Goal: Obtain resource: Download file/media

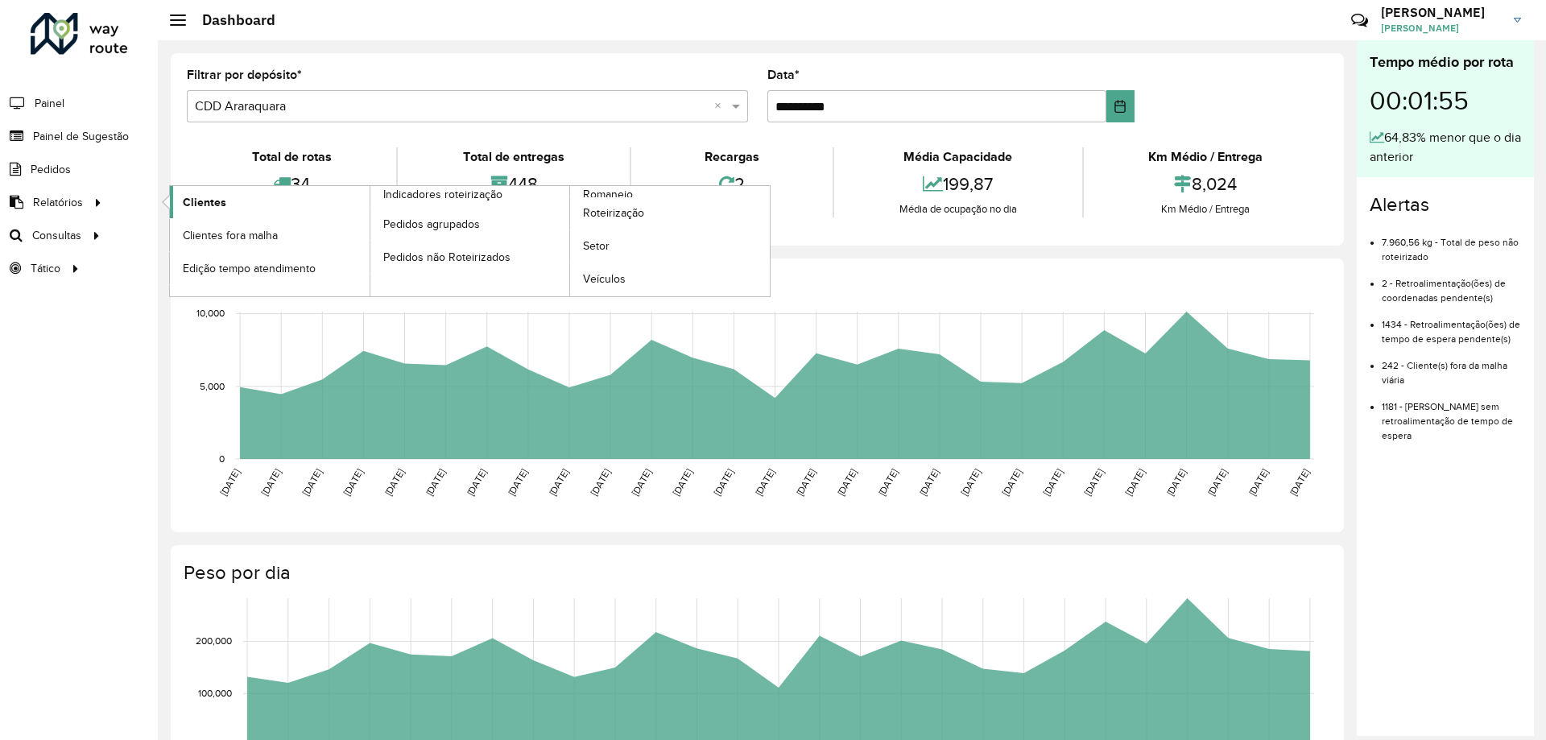
click at [192, 198] on span "Clientes" at bounding box center [204, 202] width 43 height 17
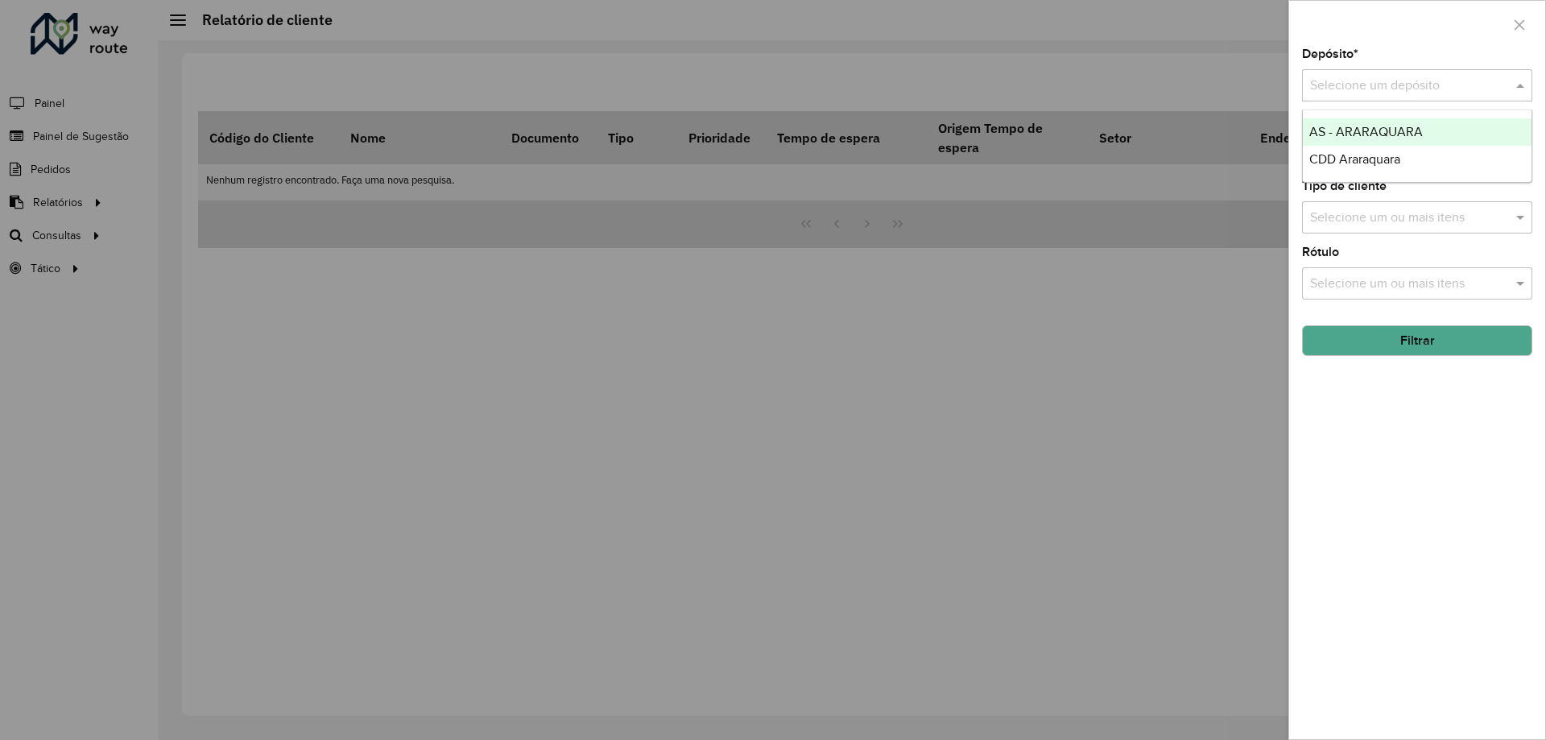
click at [1330, 83] on input "text" at bounding box center [1401, 85] width 182 height 19
click at [1329, 145] on div "AS - ARARAQUARA" at bounding box center [1417, 131] width 229 height 27
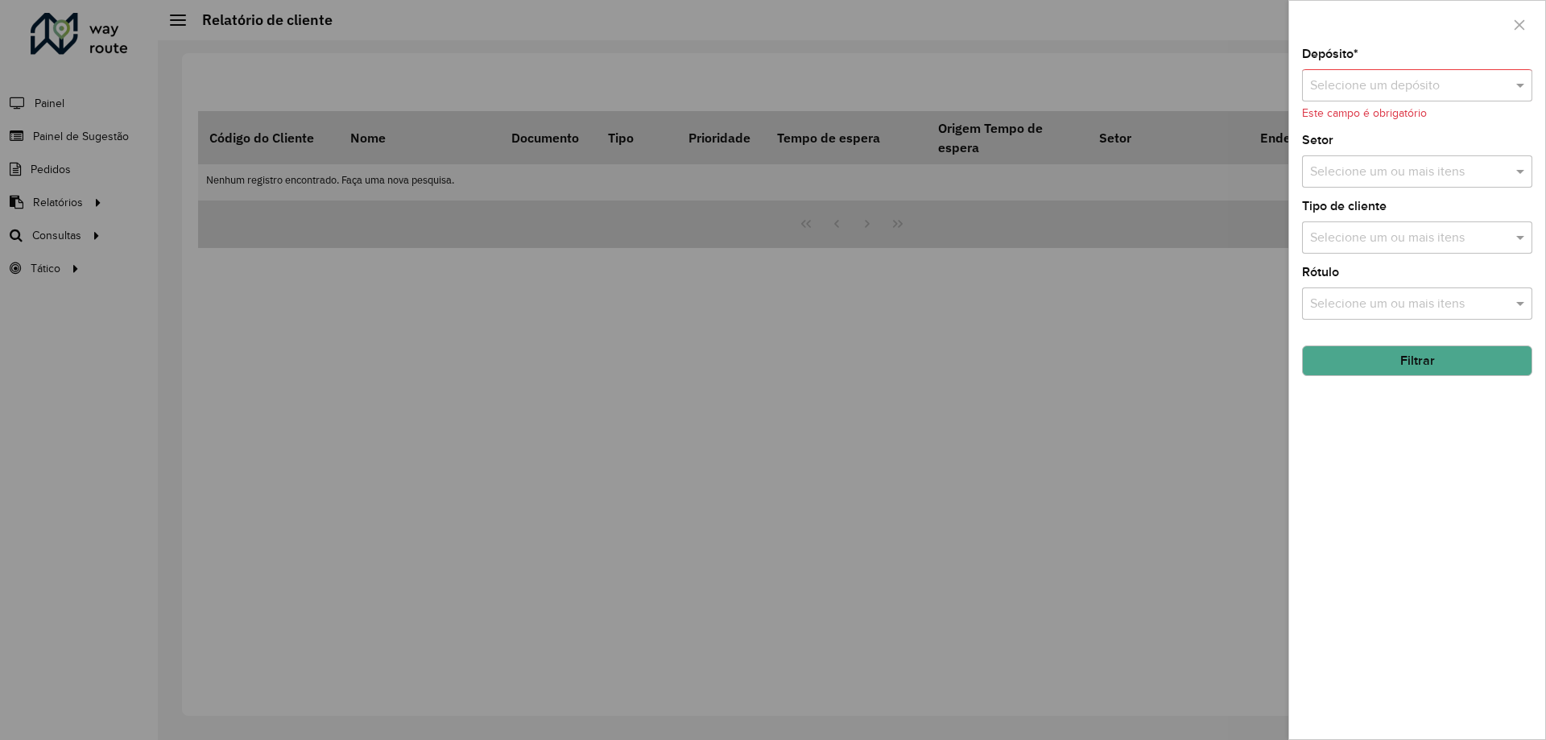
click at [1500, 84] on div at bounding box center [1417, 86] width 230 height 20
click at [1385, 154] on span "CDD Araraquara" at bounding box center [1354, 159] width 91 height 14
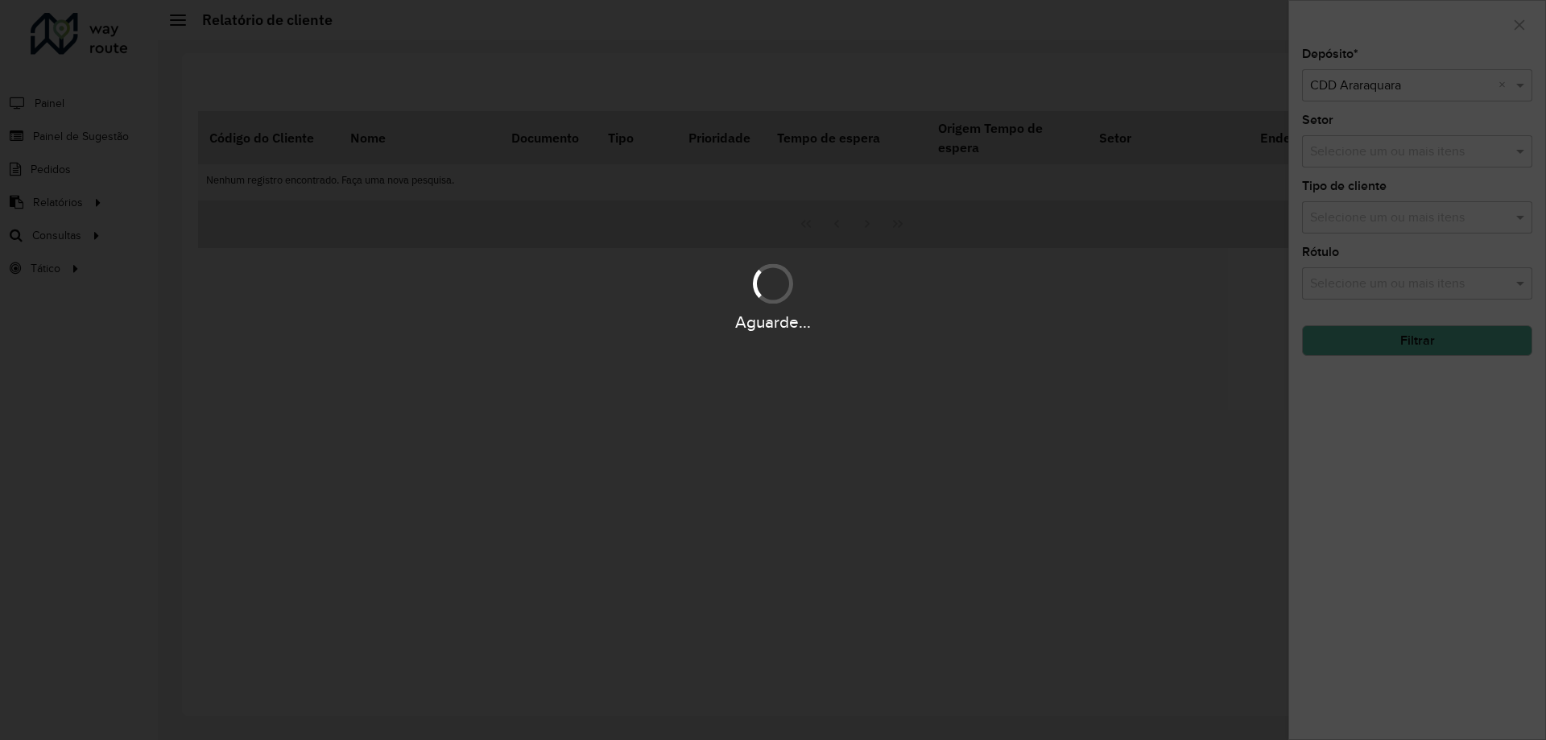
click at [1442, 340] on hb-app "Aguarde... Pop-up bloqueado! Seu navegador bloqueou automáticamente a abertura …" at bounding box center [773, 370] width 1546 height 740
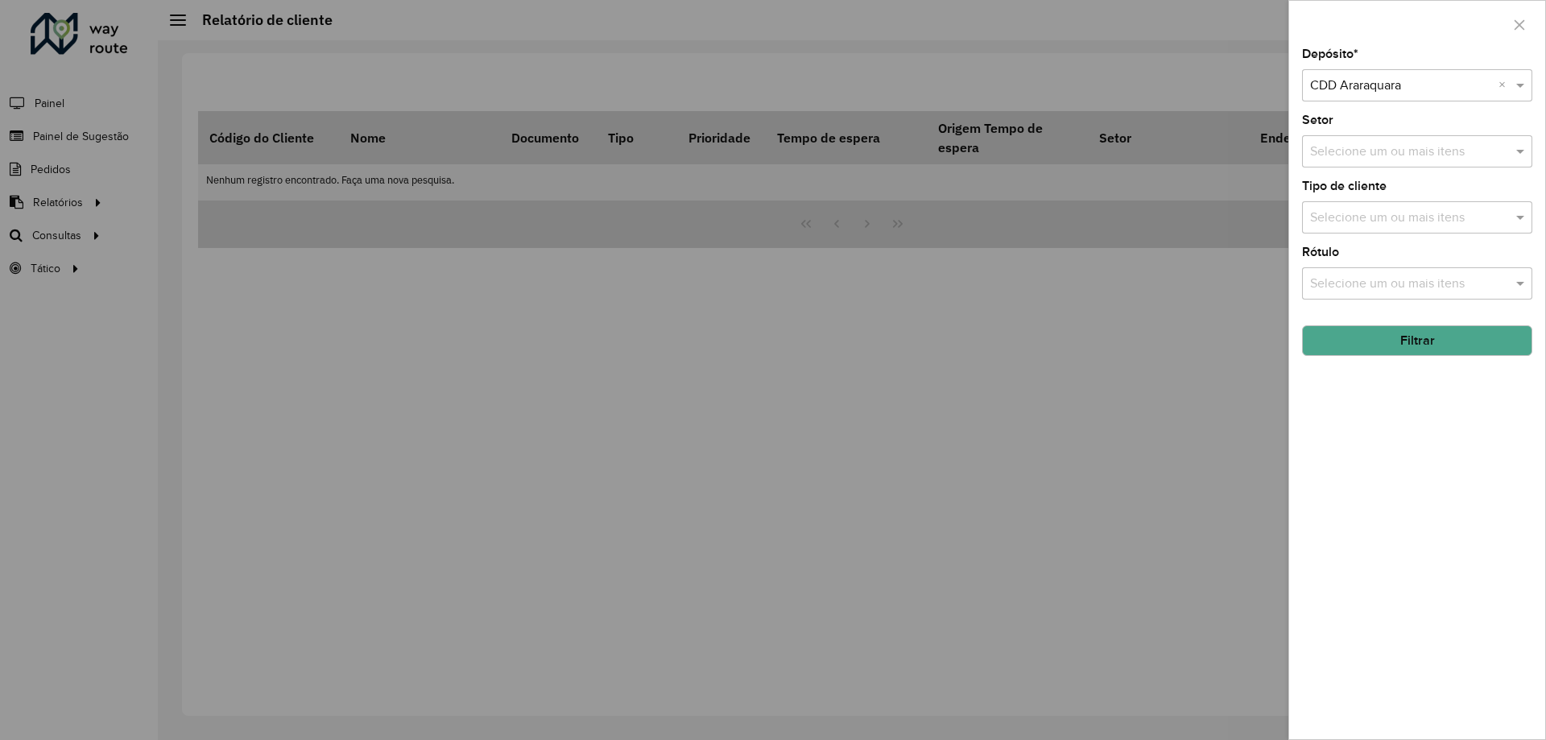
click at [1442, 340] on button "Filtrar" at bounding box center [1417, 340] width 230 height 31
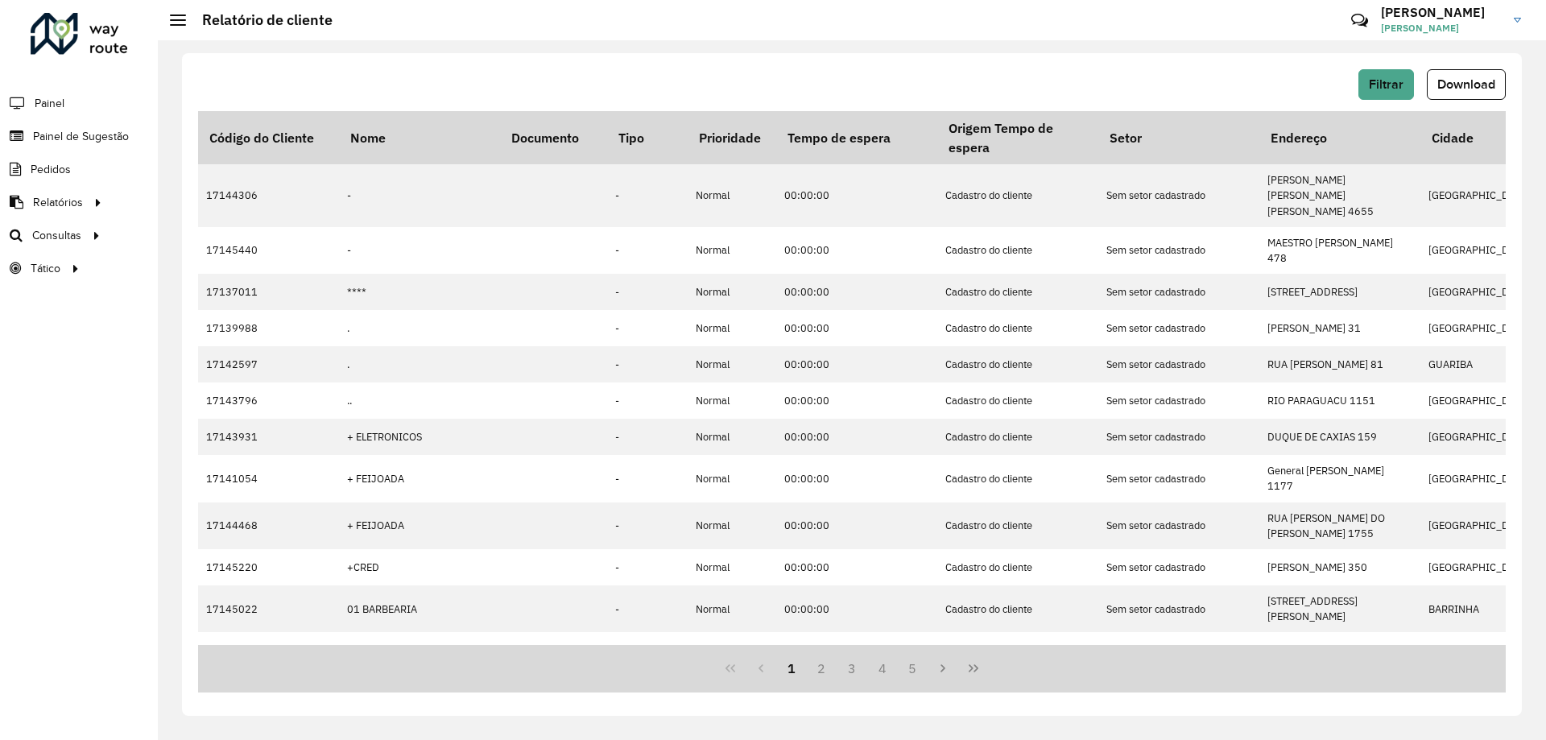
click at [1457, 90] on span "Download" at bounding box center [1466, 84] width 58 height 14
